Goal: Information Seeking & Learning: Find specific fact

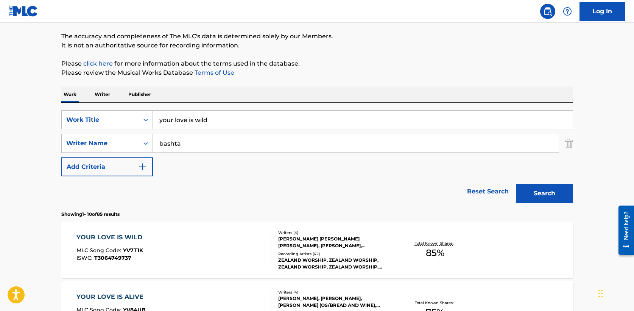
drag, startPoint x: 221, startPoint y: 121, endPoint x: 20, endPoint y: 113, distance: 201.6
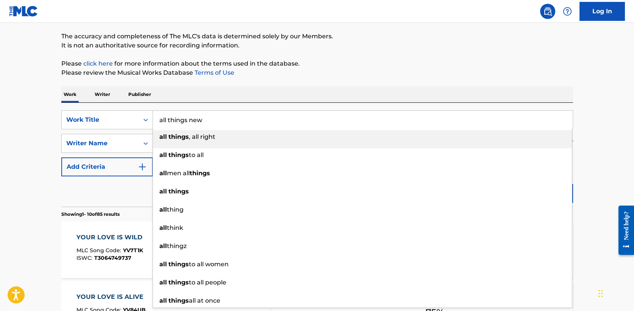
type input "all things new"
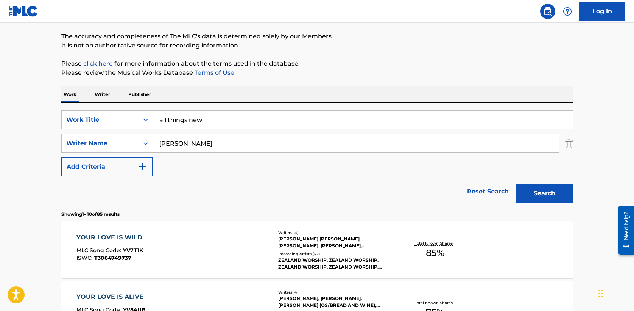
type input "[PERSON_NAME]"
click at [517, 184] on button "Search" at bounding box center [545, 193] width 57 height 19
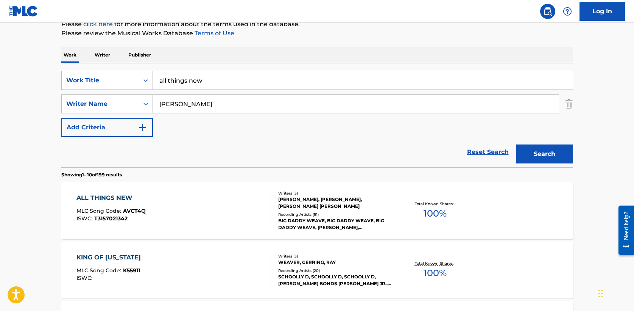
scroll to position [109, 0]
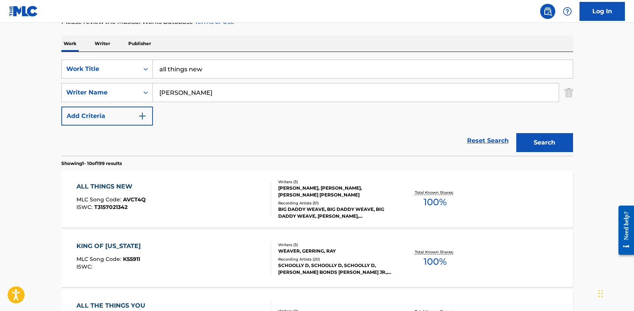
click at [114, 188] on div "ALL THINGS NEW" at bounding box center [110, 186] width 69 height 9
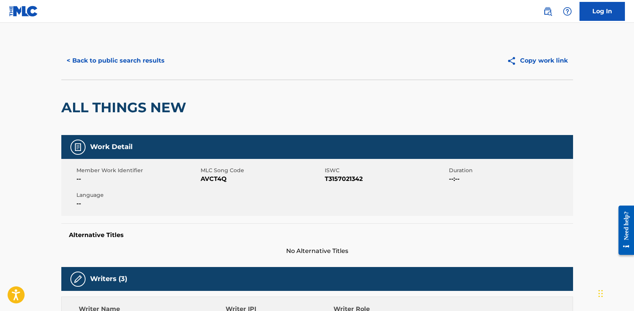
click at [117, 59] on button "< Back to public search results" at bounding box center [115, 60] width 109 height 19
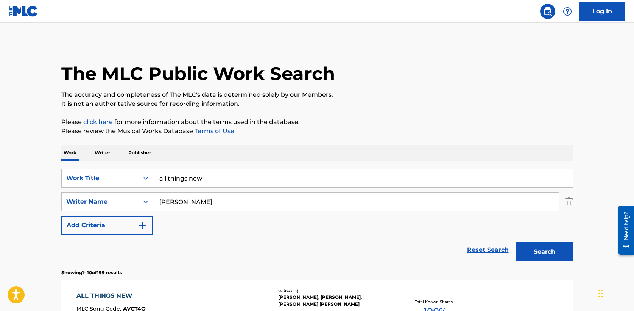
scroll to position [109, 0]
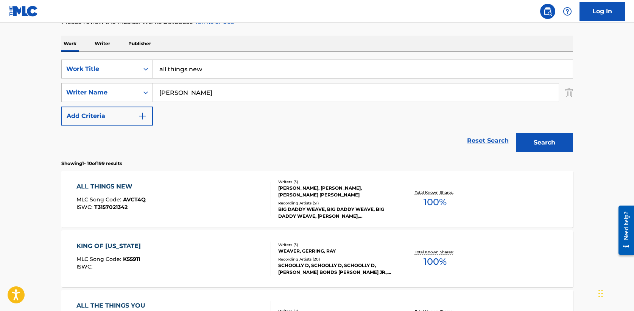
drag, startPoint x: 125, startPoint y: 64, endPoint x: 31, endPoint y: 64, distance: 94.3
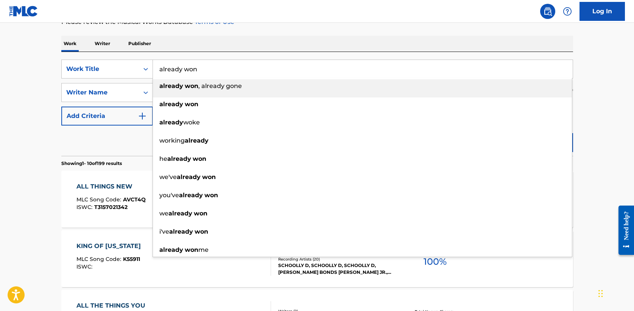
type input "already won"
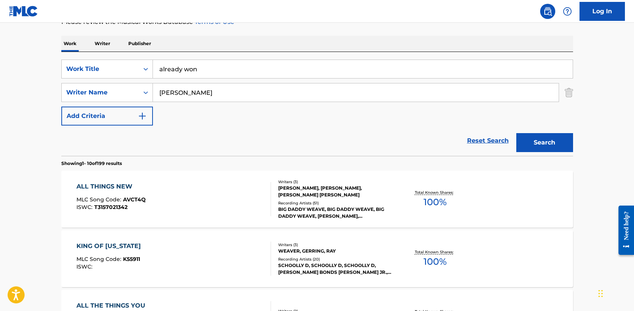
type input "[PERSON_NAME]"
click at [517, 133] on button "Search" at bounding box center [545, 142] width 57 height 19
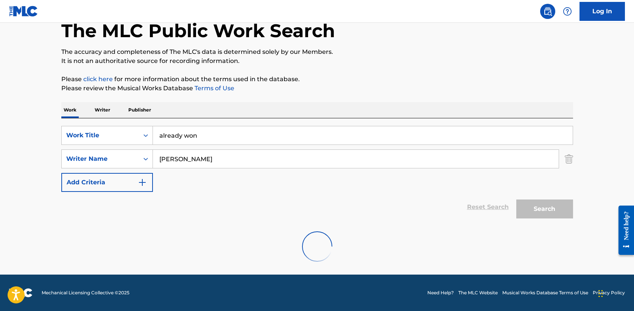
scroll to position [101, 0]
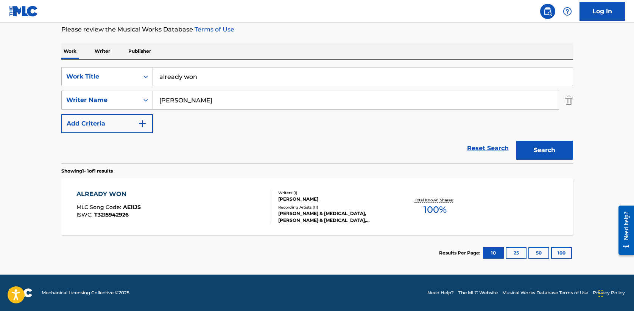
click at [101, 189] on div "ALREADY WON" at bounding box center [108, 193] width 64 height 9
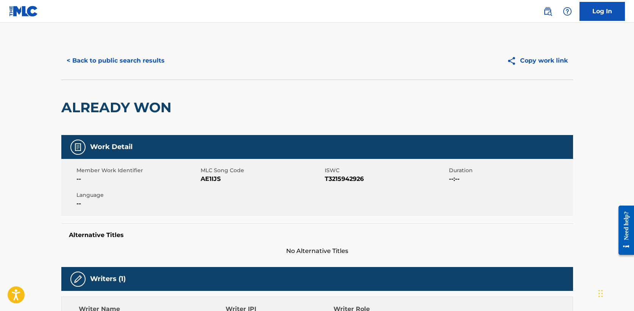
click at [109, 64] on button "< Back to public search results" at bounding box center [115, 60] width 109 height 19
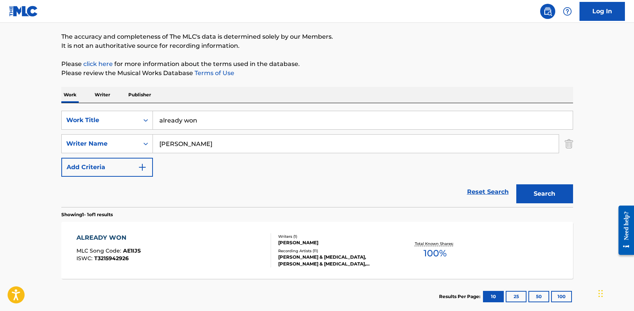
drag, startPoint x: 212, startPoint y: 119, endPoint x: 42, endPoint y: 118, distance: 169.3
click at [42, 118] on main "The MLC Public Work Search The accuracy and completeness of The MLC's data is d…" at bounding box center [317, 141] width 634 height 353
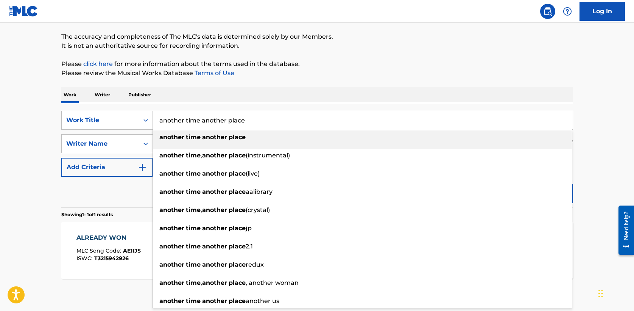
type input "another time another place"
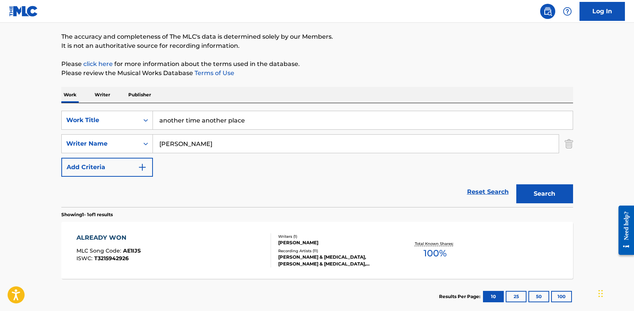
type input "[PERSON_NAME]"
click at [517, 184] on button "Search" at bounding box center [545, 193] width 57 height 19
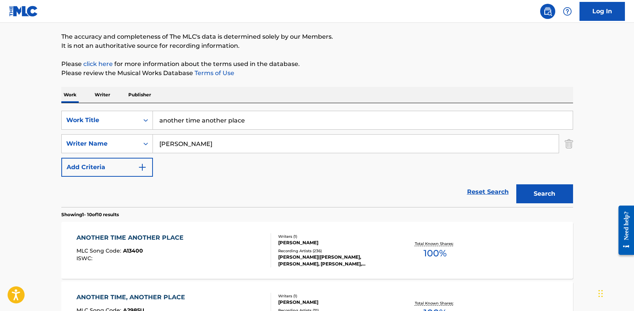
click at [125, 236] on div "ANOTHER TIME ANOTHER PLACE" at bounding box center [131, 237] width 111 height 9
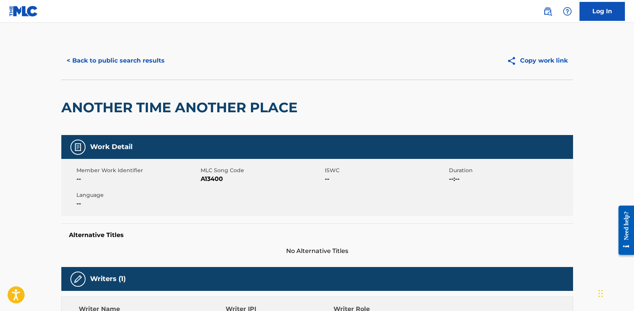
click at [125, 62] on button "< Back to public search results" at bounding box center [115, 60] width 109 height 19
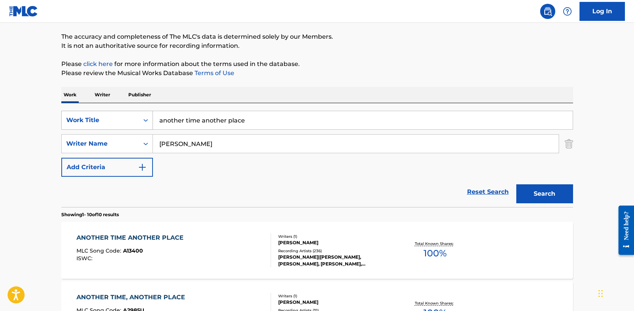
drag, startPoint x: 262, startPoint y: 118, endPoint x: 96, endPoint y: 118, distance: 166.6
click at [96, 118] on div "SearchWithCriteria5a2173f0-7a6b-48a5-aaeb-ae2f49c14e6e Work Title another time …" at bounding box center [317, 120] width 512 height 19
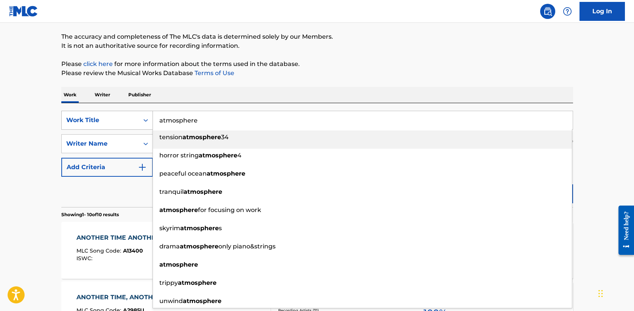
type input "atmosphere"
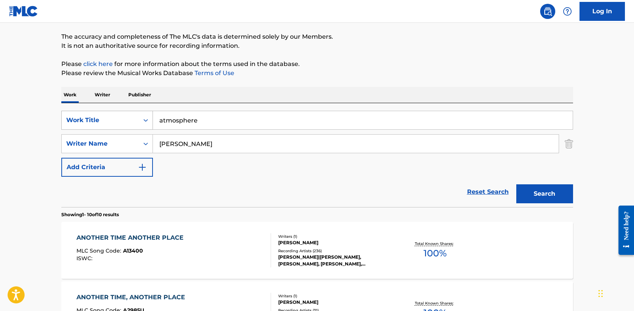
type input "[PERSON_NAME]"
click at [517, 184] on button "Search" at bounding box center [545, 193] width 57 height 19
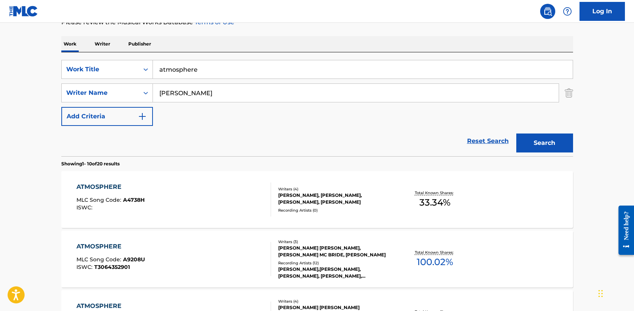
scroll to position [114, 0]
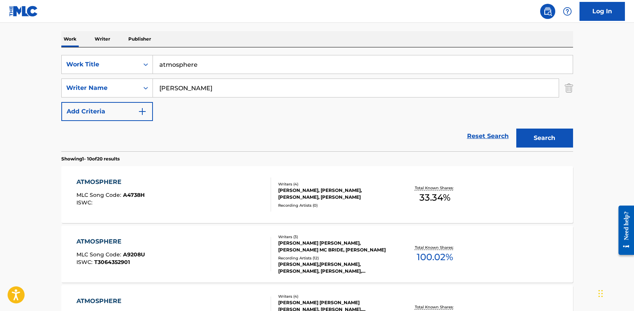
click at [98, 240] on div "ATMOSPHERE" at bounding box center [110, 241] width 69 height 9
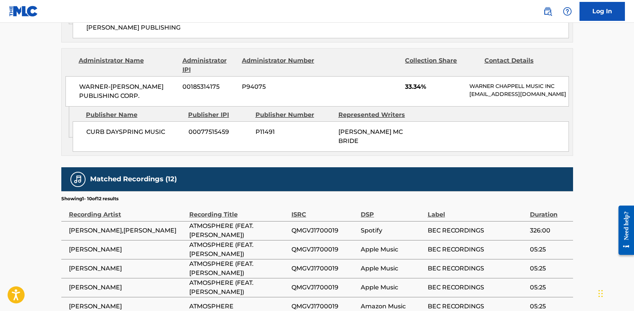
scroll to position [974, 0]
